Goal: Find specific page/section: Find specific page/section

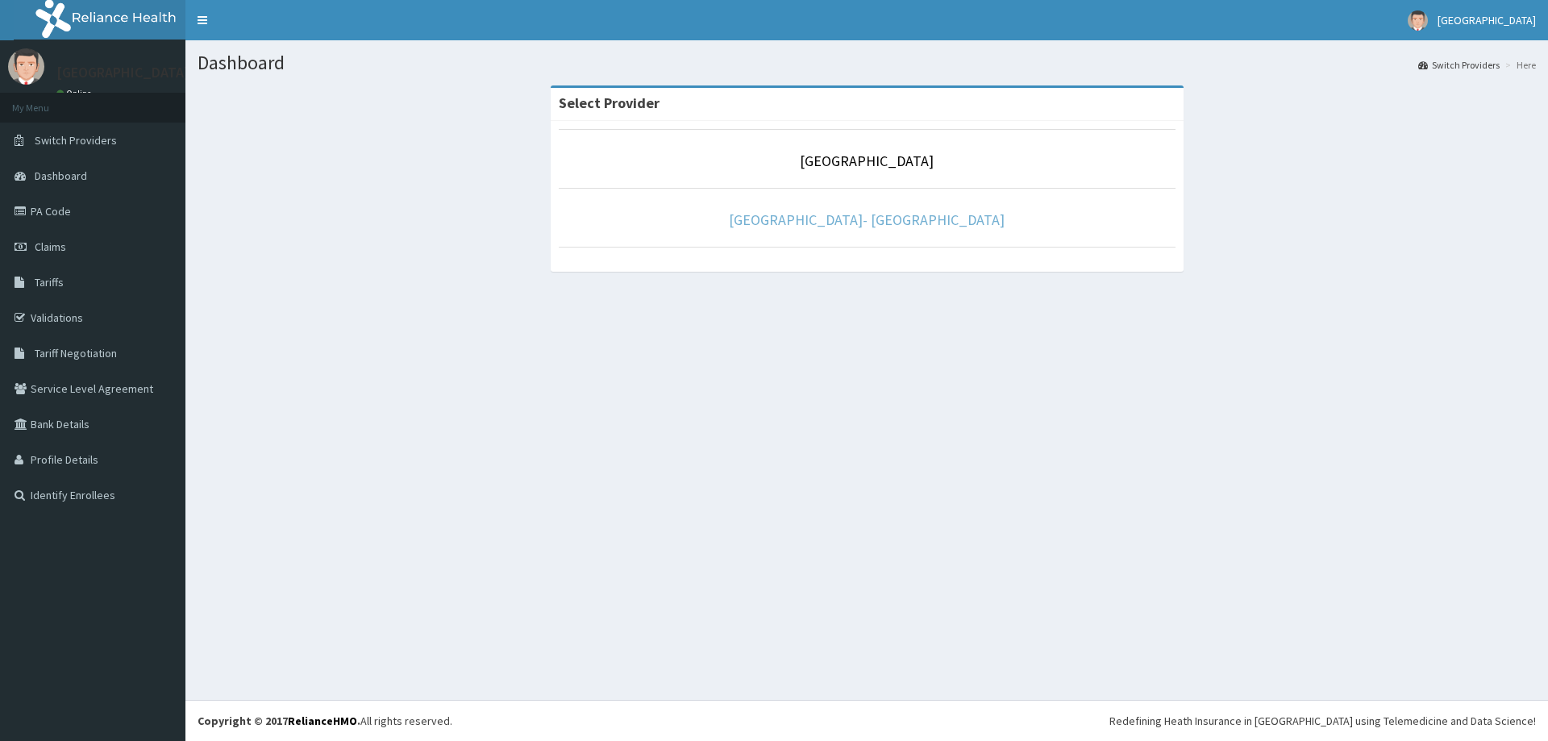
click at [855, 222] on link "[GEOGRAPHIC_DATA]- [GEOGRAPHIC_DATA]" at bounding box center [867, 219] width 276 height 19
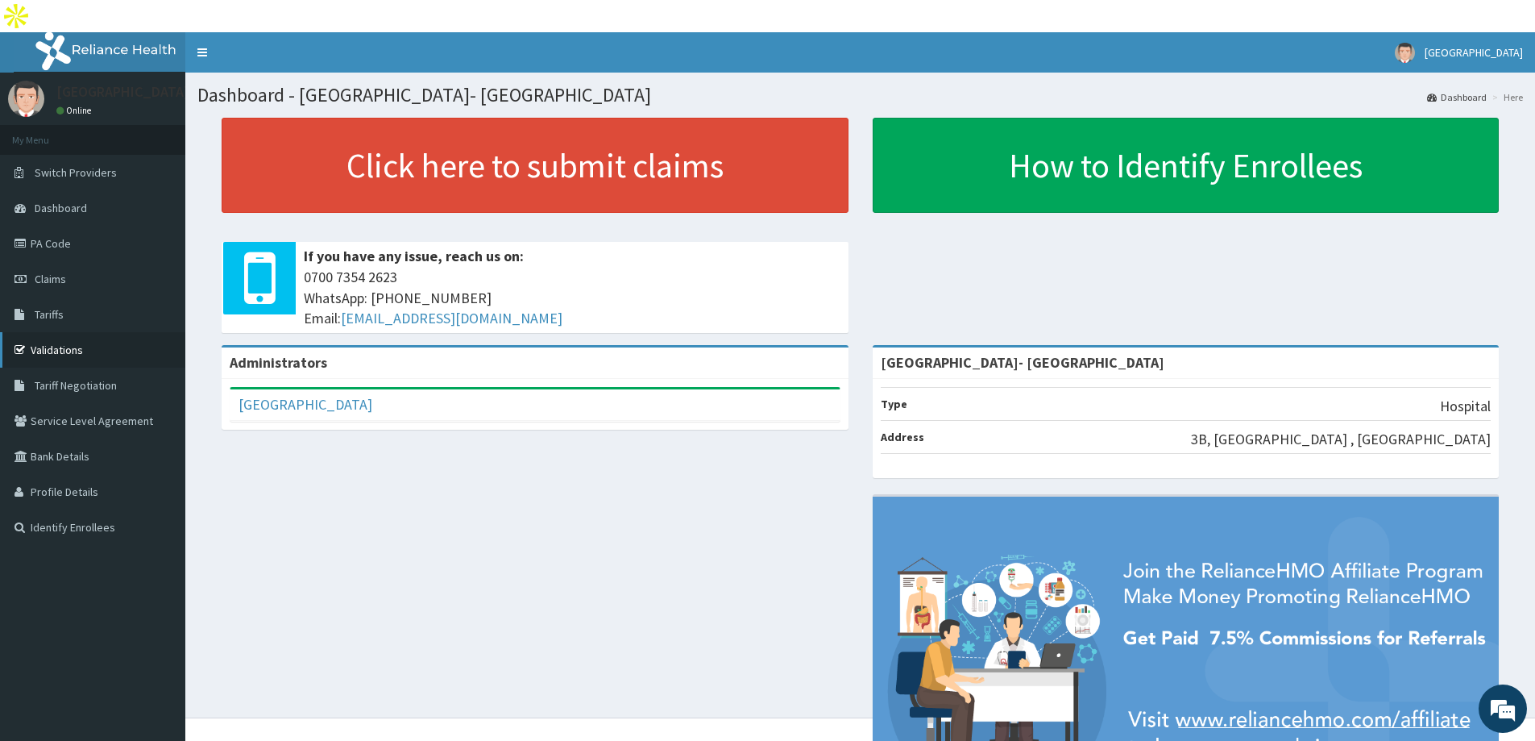
click at [75, 332] on link "Validations" at bounding box center [92, 349] width 185 height 35
